Goal: Transaction & Acquisition: Subscribe to service/newsletter

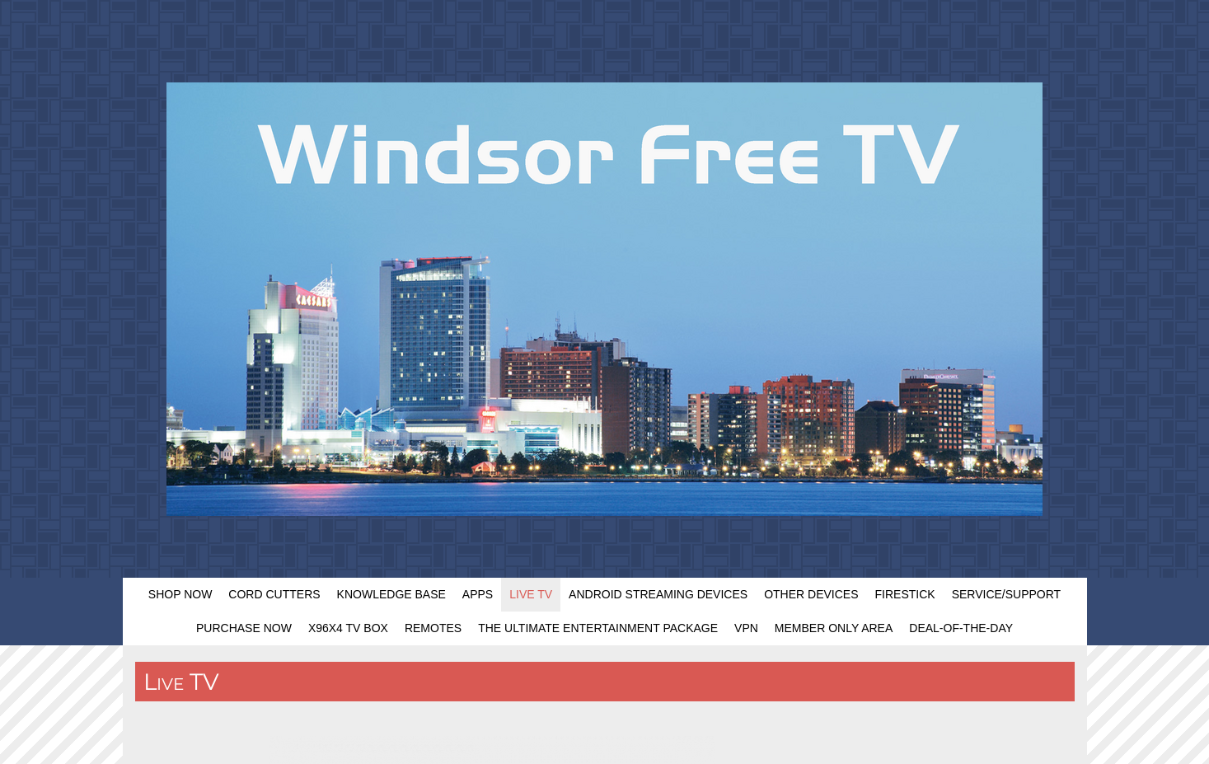
scroll to position [1009, 0]
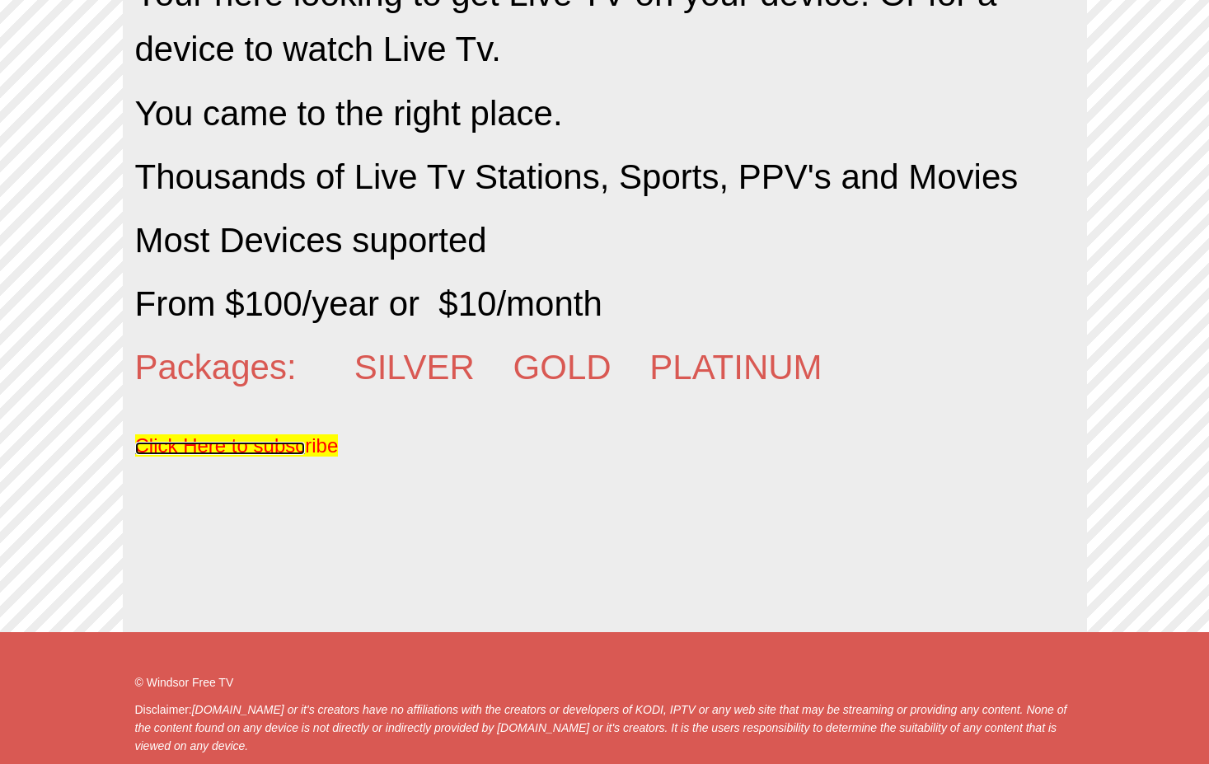
click at [218, 443] on span "Click Here to subsc" at bounding box center [220, 445] width 171 height 22
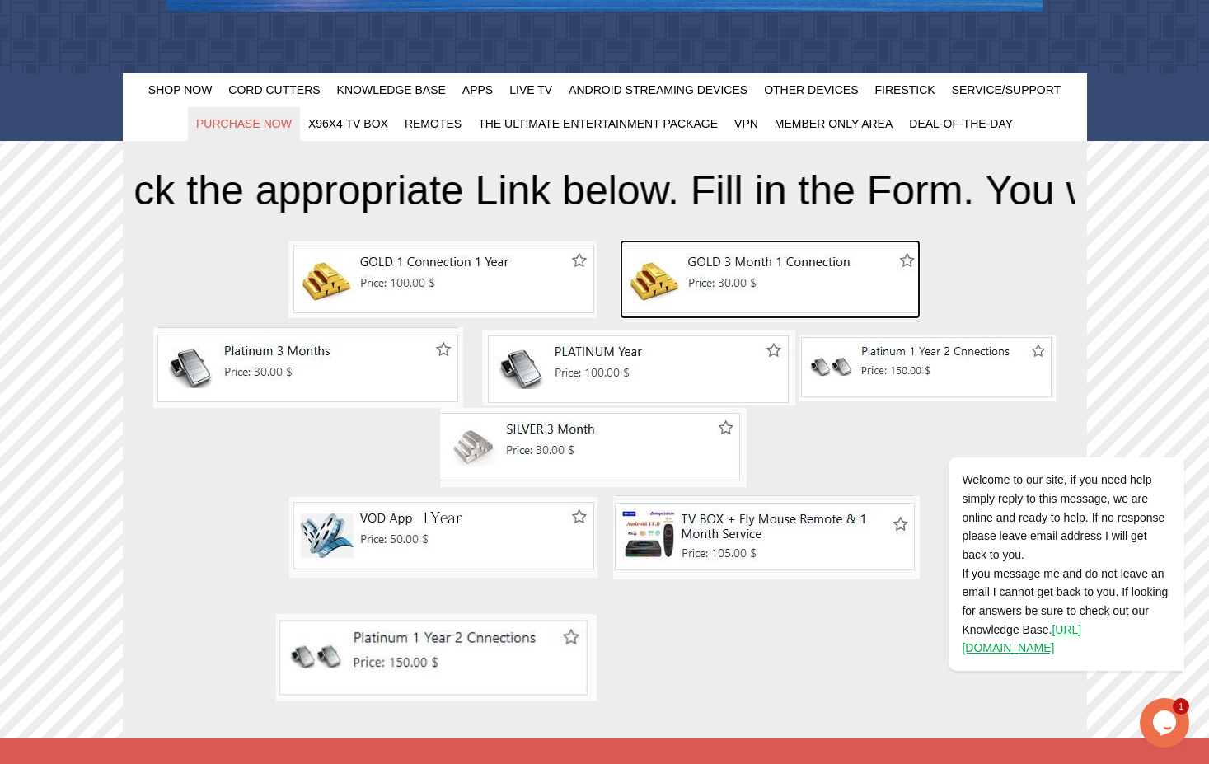
click at [907, 260] on img at bounding box center [770, 279] width 301 height 79
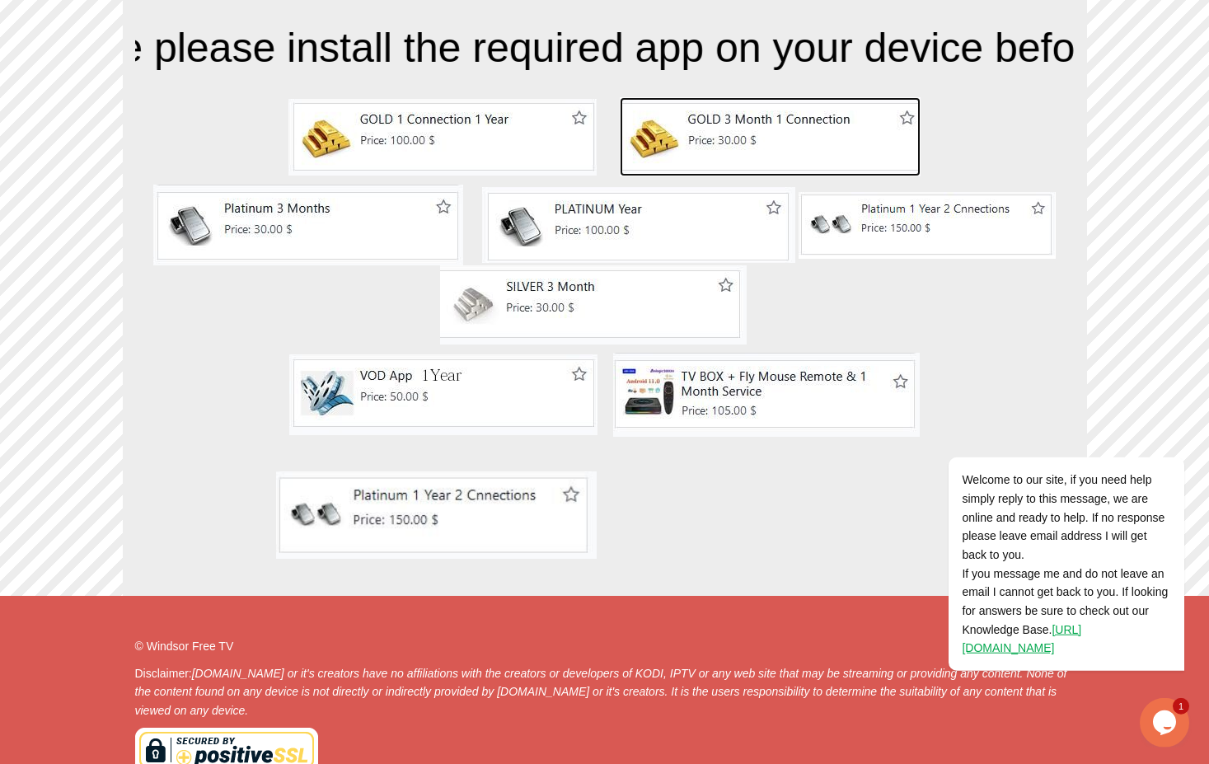
scroll to position [592, 0]
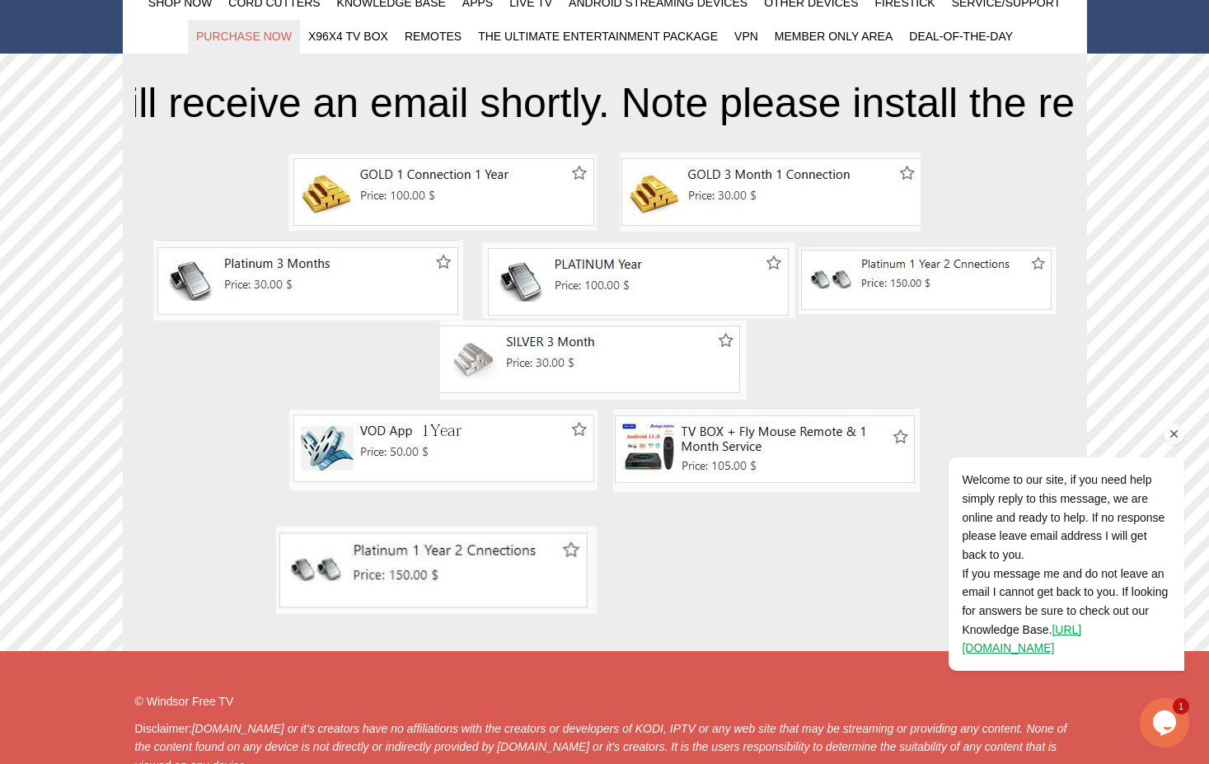
click at [898, 435] on div "Welcome to our site, if you need help simply reply to this message, we are onli…" at bounding box center [1044, 496] width 297 height 381
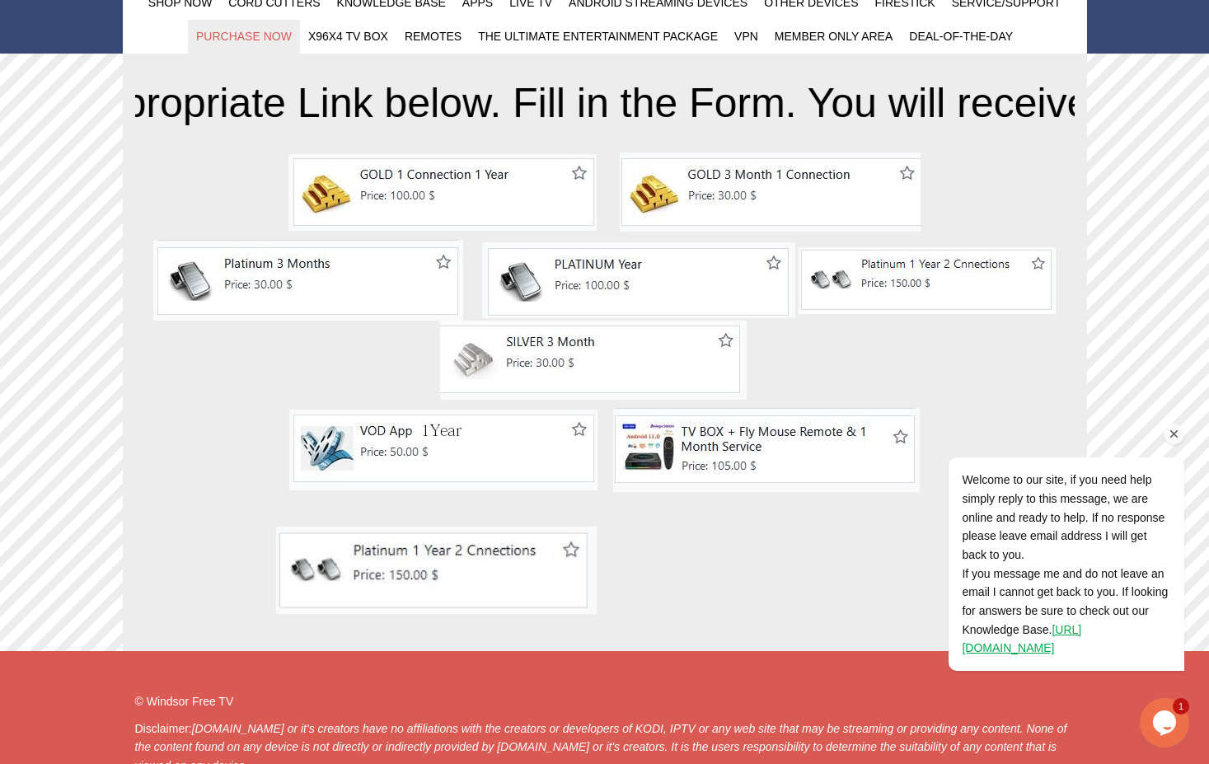
click at [899, 436] on div "Welcome to our site, if you need help simply reply to this message, we are onli…" at bounding box center [1044, 496] width 297 height 381
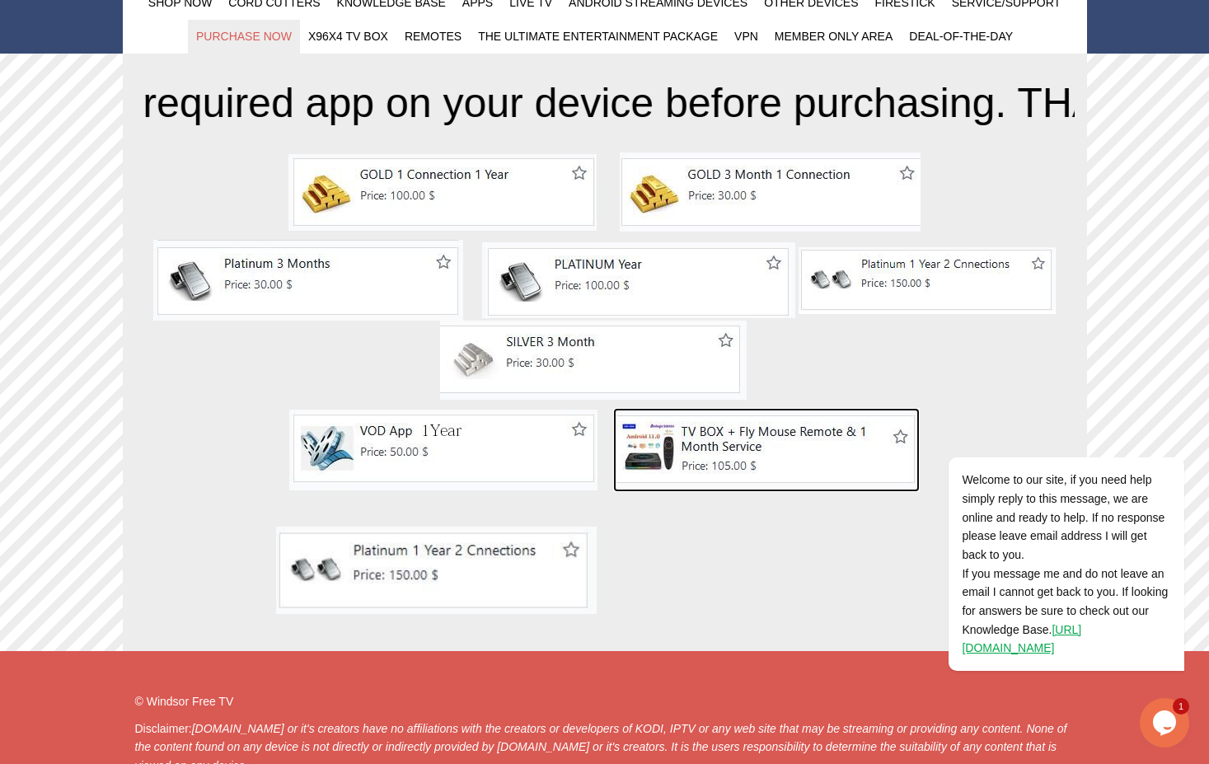
click at [729, 437] on img at bounding box center [766, 450] width 307 height 84
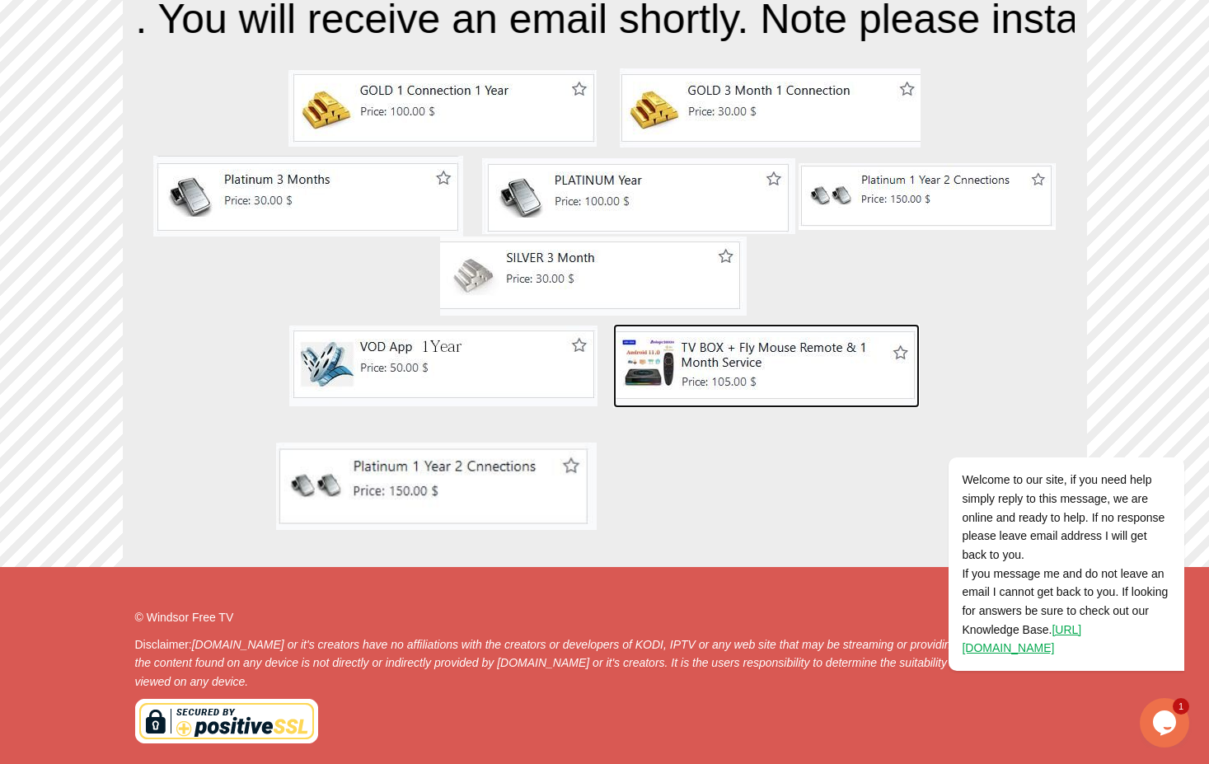
scroll to position [424, 0]
